Goal: Answer question/provide support: Share knowledge or assist other users

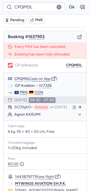
scroll to position [104, 0]
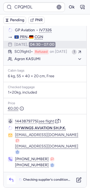
click at [11, 181] on icon "button" at bounding box center [10, 179] width 5 height 5
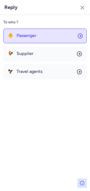
click at [16, 34] on div "🐥 Passenger" at bounding box center [22, 35] width 29 height 5
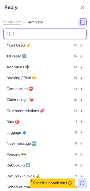
type input "fo"
select select "en"
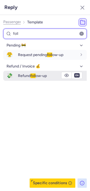
type input "foll"
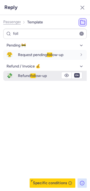
click at [18, 72] on button "💸 Refund foll ow-up" at bounding box center [44, 76] width 83 height 10
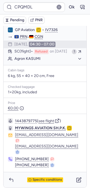
type input "CPOFCU"
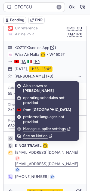
scroll to position [71, 0]
click at [38, 189] on span "Specific conditions" at bounding box center [47, 191] width 29 height 4
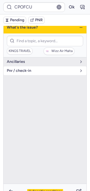
click at [33, 70] on span "pnr / check-in" at bounding box center [42, 70] width 70 height 4
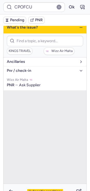
click at [28, 57] on button "Ancillaries" at bounding box center [45, 61] width 83 height 9
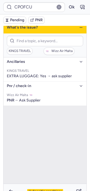
click at [43, 189] on span "Specific conditions" at bounding box center [47, 191] width 29 height 4
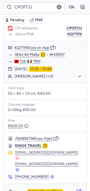
click at [76, 189] on icon "button" at bounding box center [78, 191] width 5 height 5
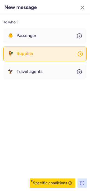
click at [32, 56] on button "🐓 Supplier" at bounding box center [44, 53] width 83 height 15
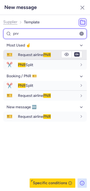
type input "pnr"
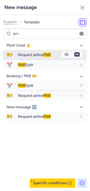
click at [28, 56] on span "Request airline PNR" at bounding box center [34, 54] width 33 height 5
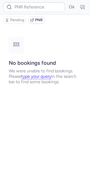
scroll to position [0, 0]
type input "CPOFCU"
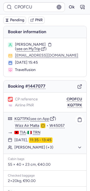
scroll to position [71, 0]
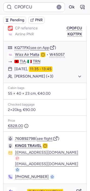
click at [10, 189] on polyline "button" at bounding box center [9, 190] width 1 height 2
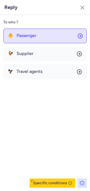
click at [20, 39] on button "🐥 Passenger" at bounding box center [44, 36] width 83 height 15
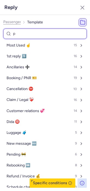
type input "pe"
select select "en"
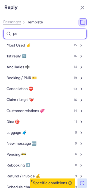
select select "en"
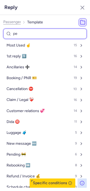
select select "en"
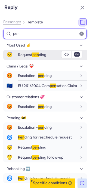
type input "pen"
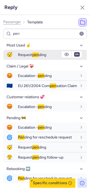
click at [20, 54] on span "Request pen ding" at bounding box center [32, 54] width 28 height 5
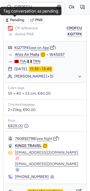
click at [11, 20] on span "Pending" at bounding box center [17, 20] width 14 height 4
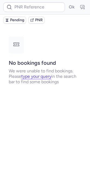
scroll to position [0, 0]
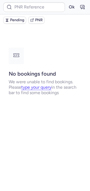
type input "DT1750217329851616"
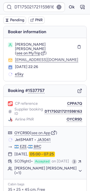
type input "CPF9QF"
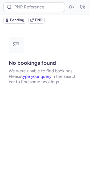
type input "DT1750217211598163"
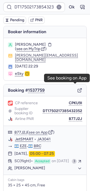
click at [77, 88] on icon "button" at bounding box center [79, 90] width 5 height 5
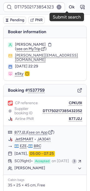
click at [67, 9] on button "Ok" at bounding box center [71, 7] width 9 height 9
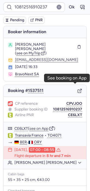
click at [77, 88] on icon "button" at bounding box center [79, 90] width 5 height 5
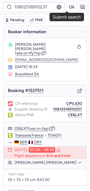
click at [67, 4] on button "Ok" at bounding box center [71, 7] width 9 height 9
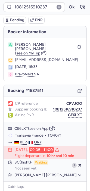
type input "10812518310506"
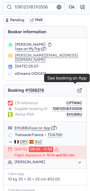
click at [77, 88] on icon "button" at bounding box center [79, 90] width 5 height 5
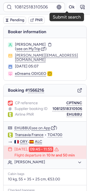
click at [67, 8] on button "Ok" at bounding box center [71, 7] width 9 height 9
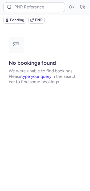
type input "CPRTBD"
type input "CPLMHL"
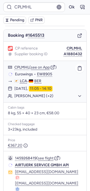
scroll to position [76, 0]
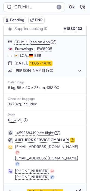
click at [36, 190] on span "Specific conditions" at bounding box center [47, 192] width 29 height 4
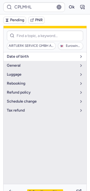
click at [27, 59] on button "date of birth" at bounding box center [45, 56] width 83 height 9
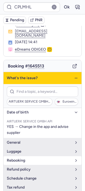
scroll to position [0, 0]
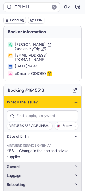
click at [74, 100] on icon "button" at bounding box center [76, 102] width 4 height 4
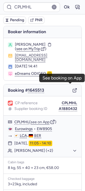
click at [73, 88] on icon "button" at bounding box center [75, 90] width 5 height 5
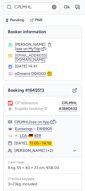
click at [26, 49] on span "see on MyTrip" at bounding box center [28, 48] width 24 height 5
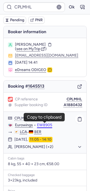
scroll to position [76, 0]
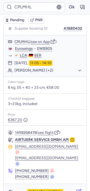
click at [76, 189] on icon "button" at bounding box center [78, 191] width 5 height 5
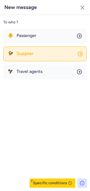
click at [27, 52] on span "Supplier" at bounding box center [25, 53] width 17 height 5
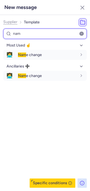
type input "nam"
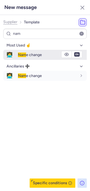
click at [27, 52] on span "Nam e change" at bounding box center [30, 54] width 24 height 5
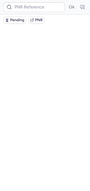
scroll to position [0, 0]
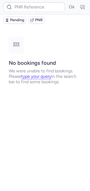
type input "CPLMHL"
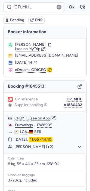
scroll to position [76, 0]
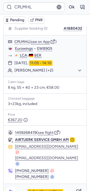
click at [10, 189] on icon "button" at bounding box center [10, 191] width 5 height 5
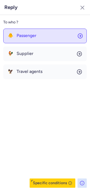
click at [15, 41] on button "🐥 Passenger" at bounding box center [44, 36] width 83 height 15
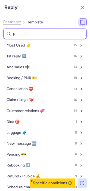
type input "pe"
select select "en"
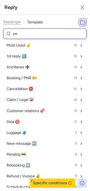
select select "en"
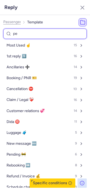
select select "en"
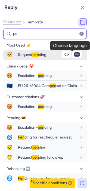
type input "pen"
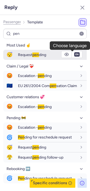
click at [74, 56] on span "en" at bounding box center [76, 54] width 5 height 4
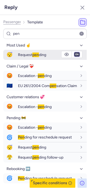
click at [74, 54] on select "fr en de nl pt es it ru" at bounding box center [76, 54] width 5 height 4
select select "de"
click at [74, 52] on select "fr en de nl pt es it ru" at bounding box center [76, 54] width 5 height 4
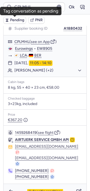
click at [13, 22] on span "Pending" at bounding box center [17, 20] width 14 height 4
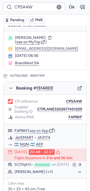
scroll to position [31, 0]
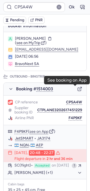
click at [77, 89] on icon "button" at bounding box center [79, 88] width 5 height 5
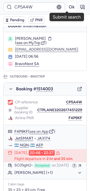
click at [67, 6] on button "Ok" at bounding box center [71, 7] width 9 height 9
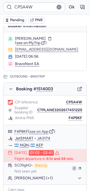
type input "CPD8OZ"
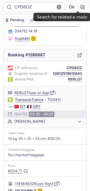
click at [80, 7] on icon "button" at bounding box center [82, 6] width 5 height 5
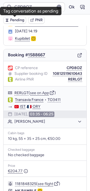
click at [17, 21] on span "Pending" at bounding box center [17, 20] width 14 height 4
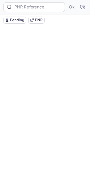
scroll to position [0, 0]
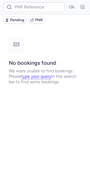
type input "CPHAFF"
